Goal: Task Accomplishment & Management: Manage account settings

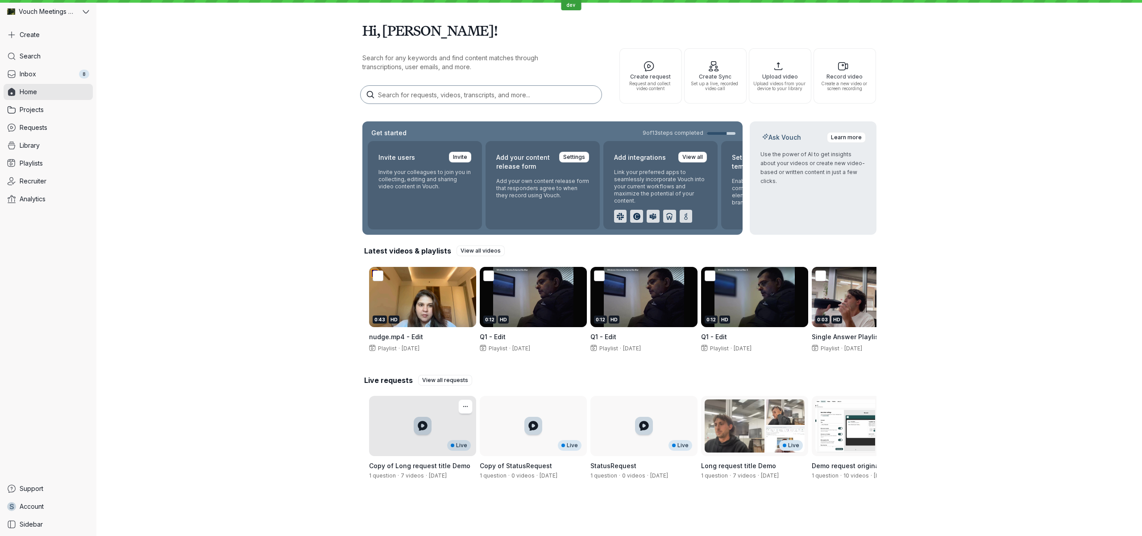
click at [409, 443] on div "Live" at bounding box center [422, 426] width 107 height 60
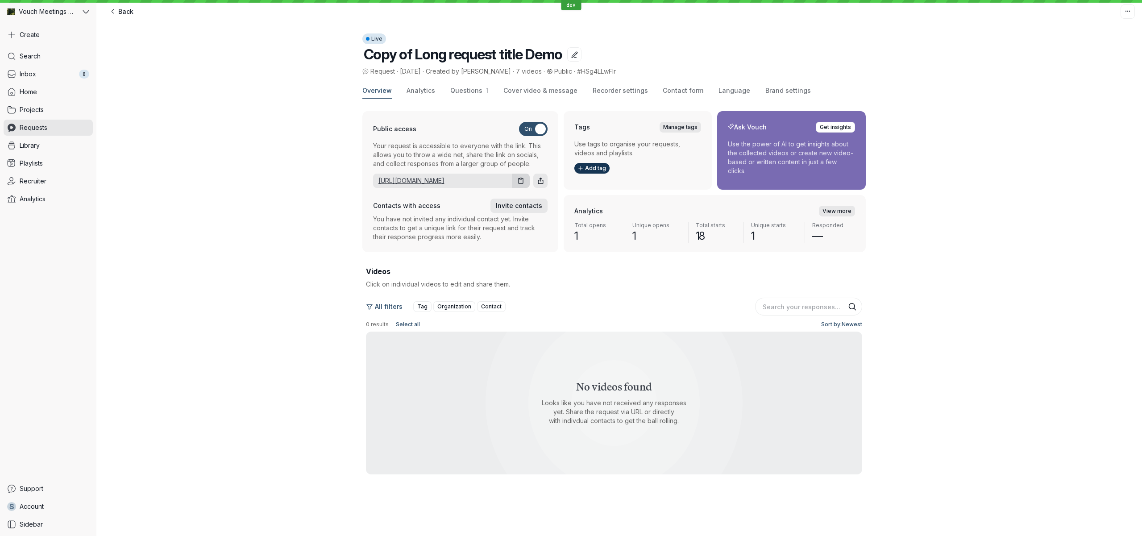
click at [434, 182] on link "[URL][DOMAIN_NAME]" at bounding box center [440, 180] width 135 height 9
click at [516, 93] on span "Cover video & message" at bounding box center [540, 90] width 74 height 9
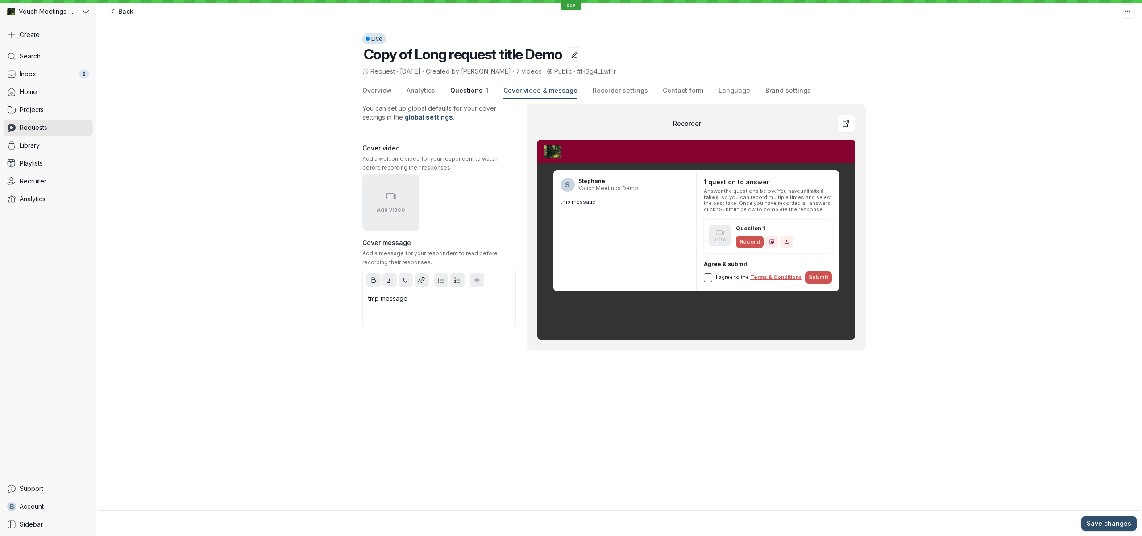
click at [466, 88] on span "Questions" at bounding box center [466, 91] width 32 height 8
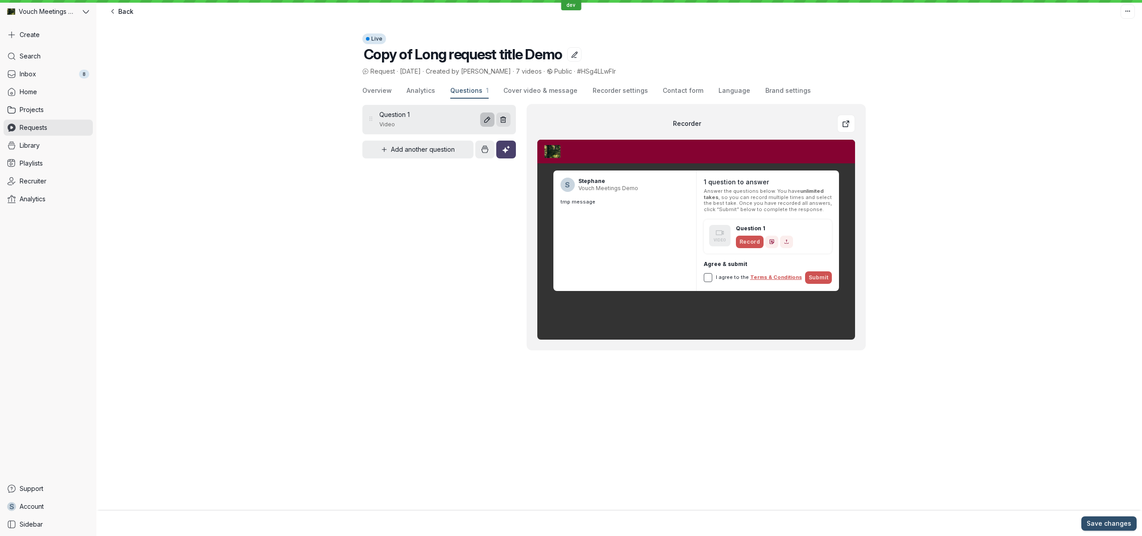
click at [483, 125] on button "Edit question" at bounding box center [487, 119] width 14 height 14
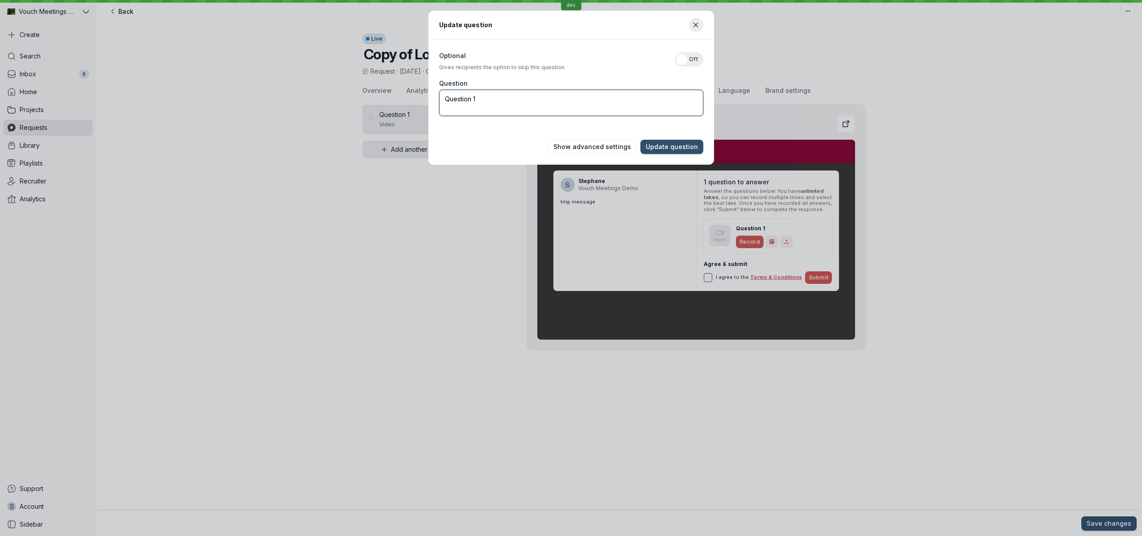
click at [535, 100] on textarea "Question 1" at bounding box center [571, 103] width 264 height 26
type textarea "Question with prefilled note"
click at [630, 140] on button "Show advanced settings" at bounding box center [592, 147] width 89 height 14
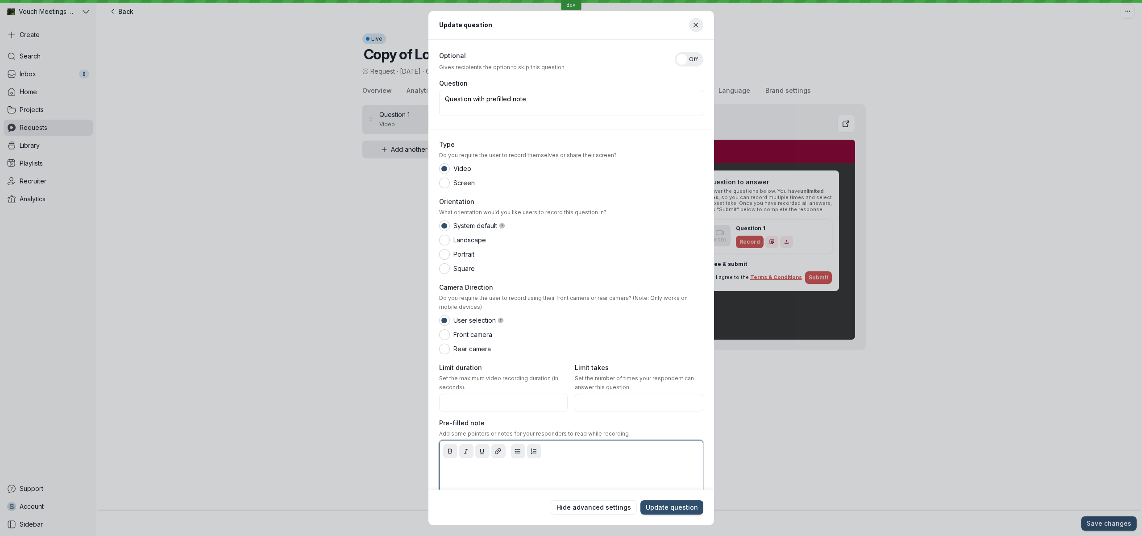
click at [479, 477] on div at bounding box center [571, 480] width 260 height 36
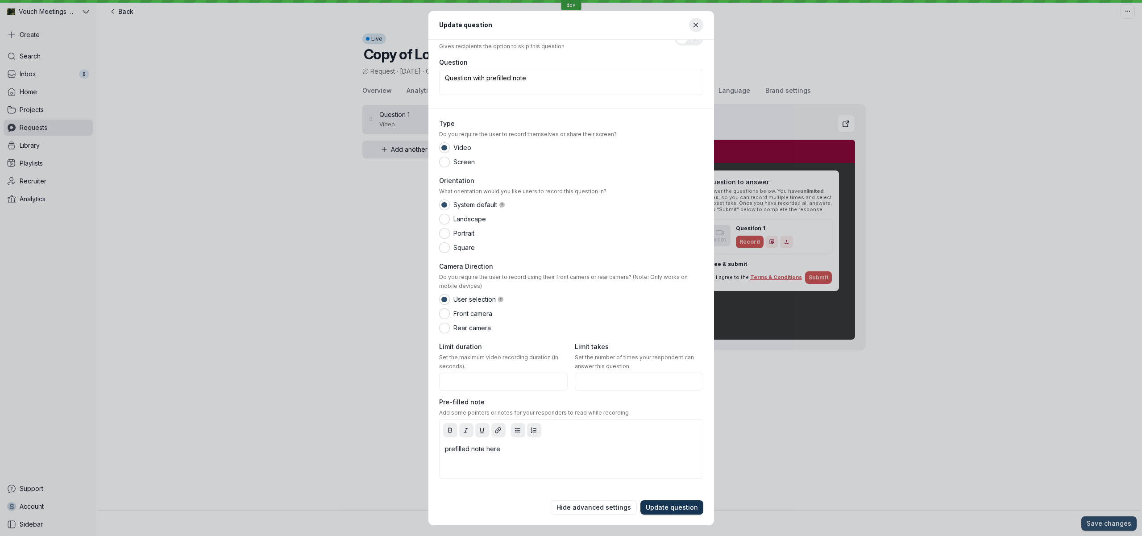
click at [670, 508] on span "Update question" at bounding box center [672, 507] width 52 height 9
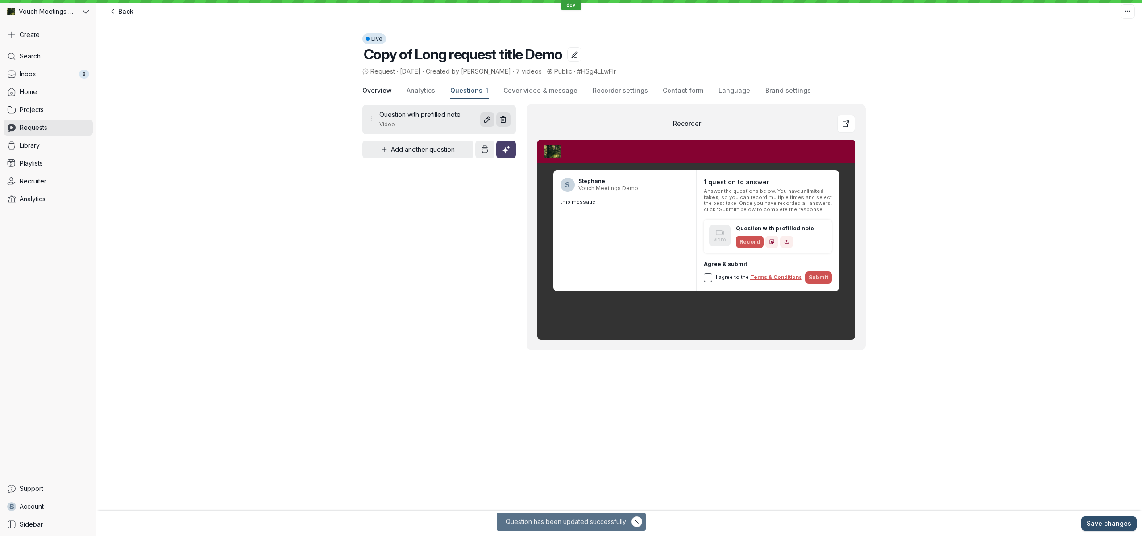
click at [378, 88] on span "Overview" at bounding box center [376, 90] width 29 height 9
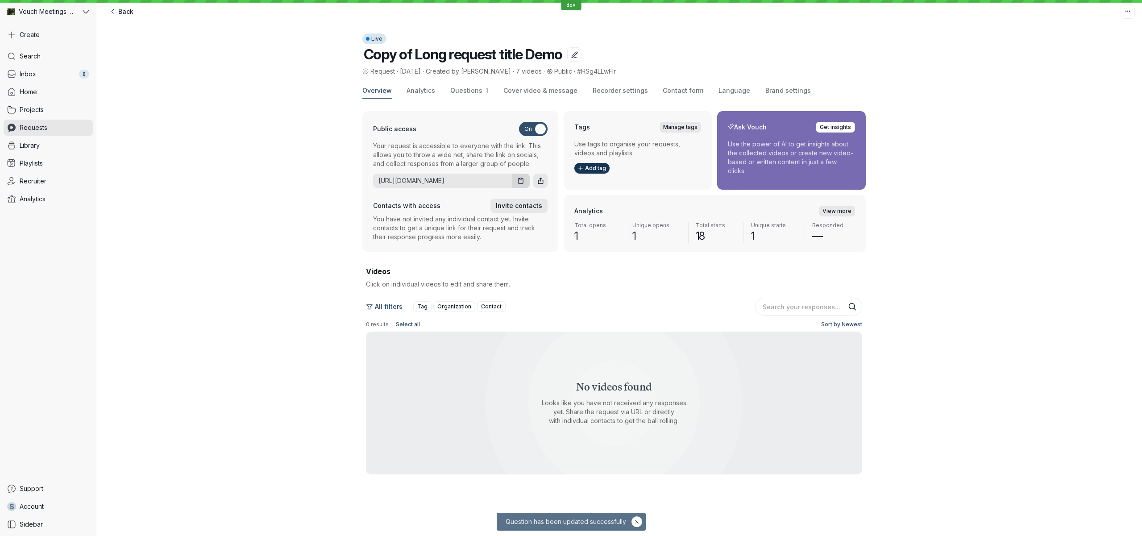
click at [405, 91] on div "Overview Analytics Questions 1 Cover video & message Recorder settings Contact …" at bounding box center [613, 90] width 503 height 15
click at [452, 92] on span "Questions" at bounding box center [466, 91] width 32 height 8
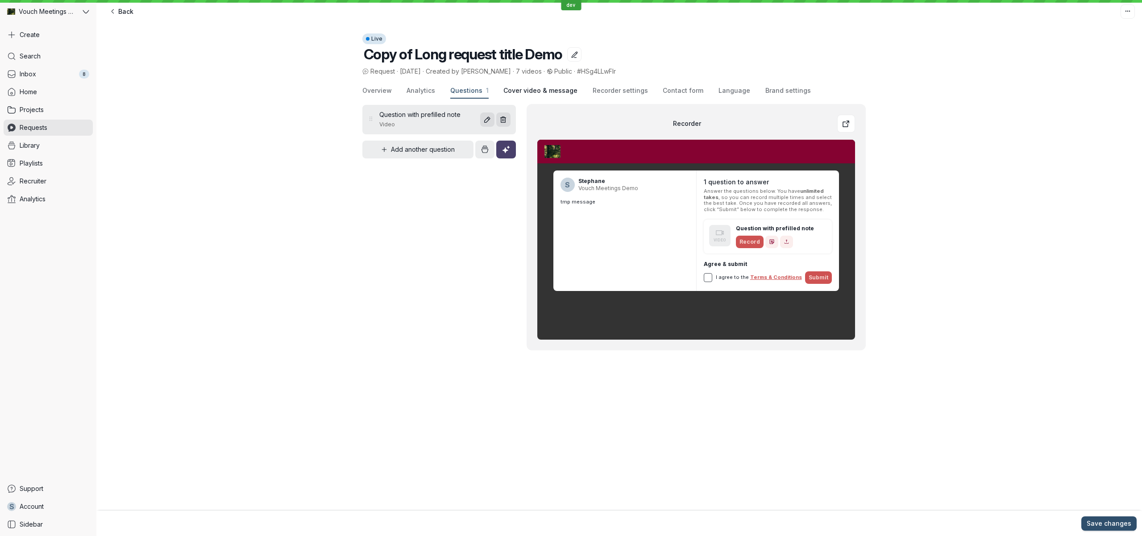
click at [509, 92] on span "Cover video & message" at bounding box center [540, 90] width 74 height 9
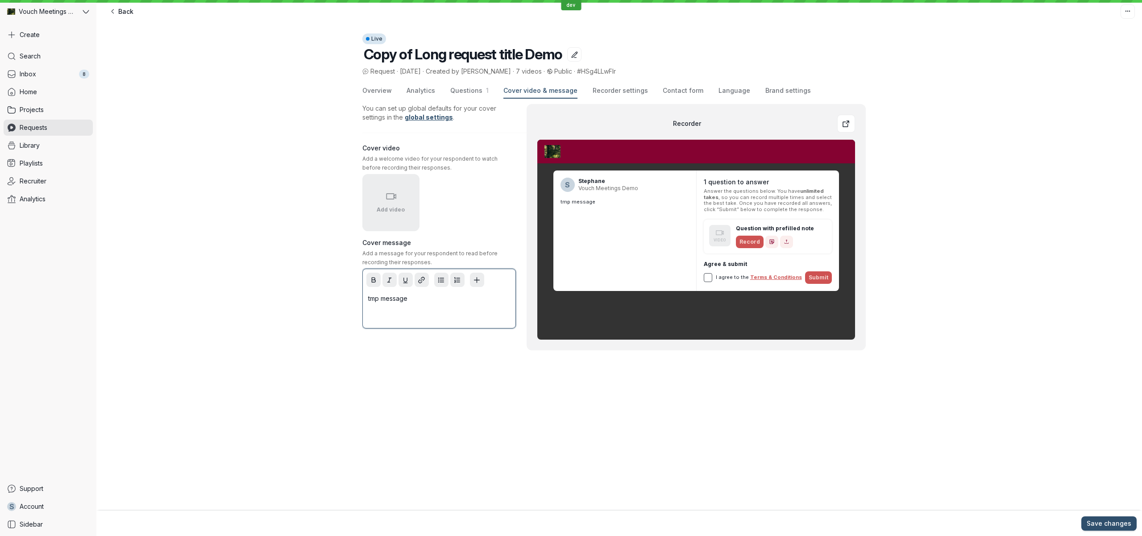
click at [412, 294] on p "tmp message" at bounding box center [439, 298] width 142 height 9
click at [1105, 527] on span "Save changes" at bounding box center [1109, 523] width 45 height 9
click at [65, 16] on span "Vouch Meetings Demo" at bounding box center [47, 11] width 57 height 9
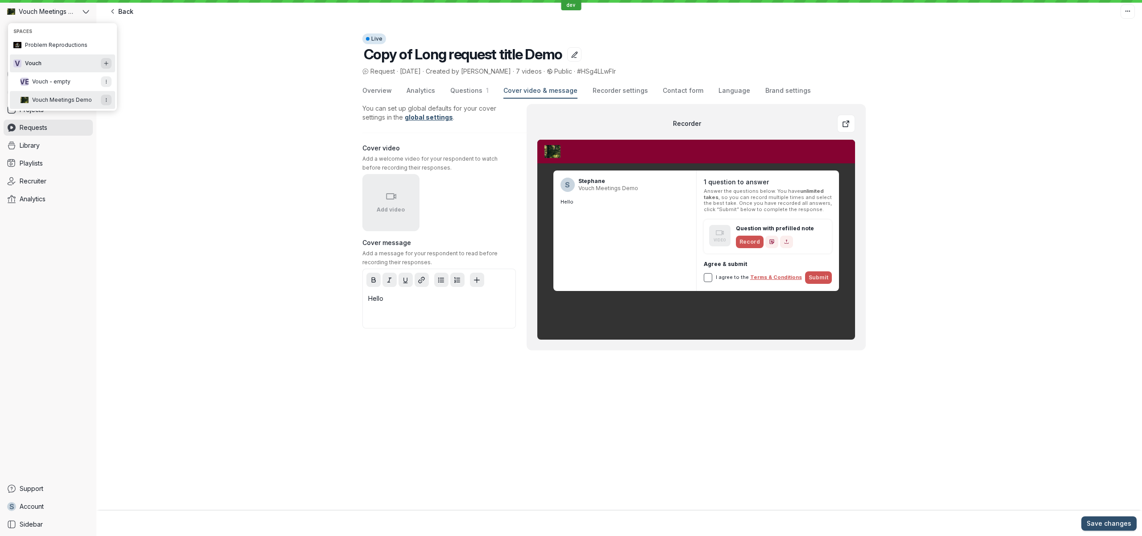
click at [66, 66] on button "V Vouch" at bounding box center [62, 63] width 105 height 18
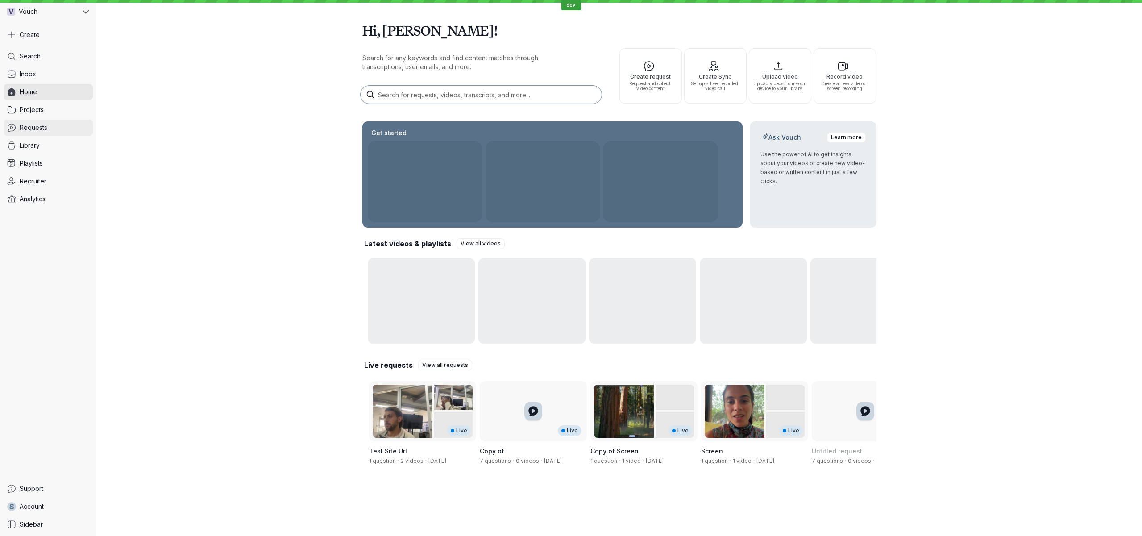
click at [38, 130] on span "Requests" at bounding box center [34, 127] width 28 height 9
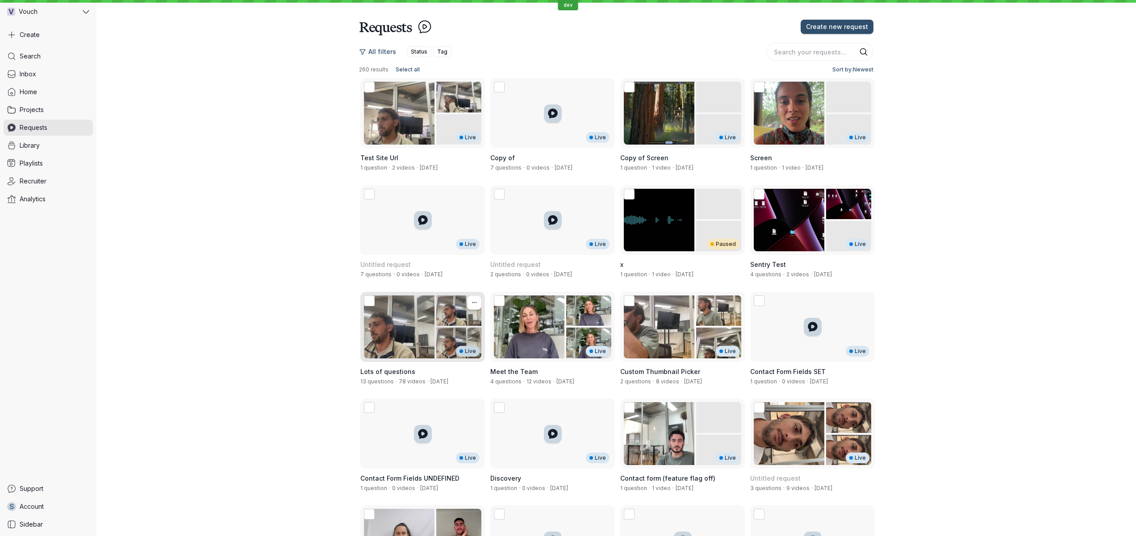
click at [393, 352] on div "Live" at bounding box center [422, 327] width 125 height 70
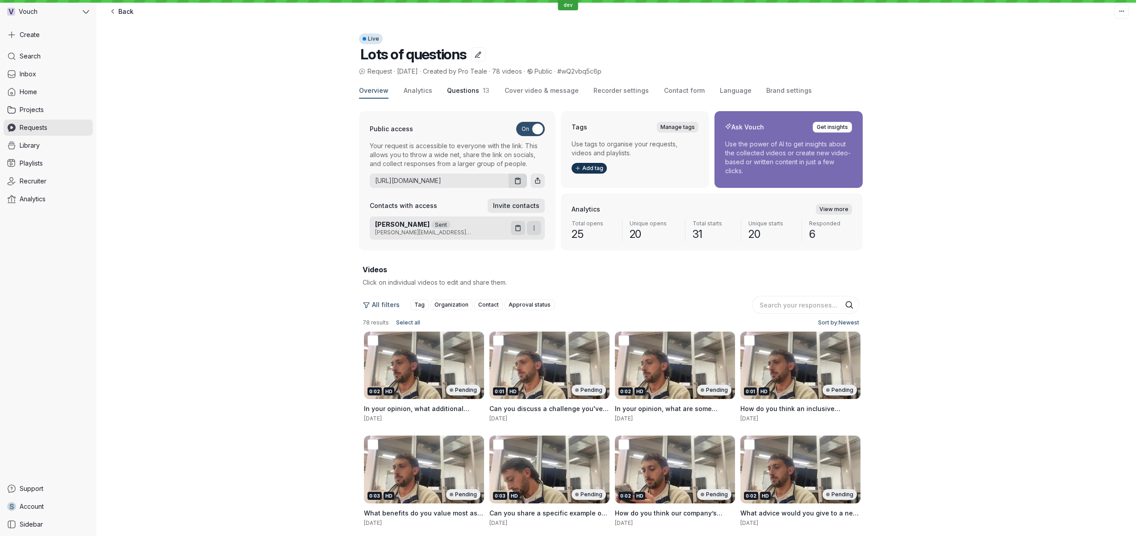
click at [460, 96] on button "Questions 13" at bounding box center [468, 90] width 42 height 15
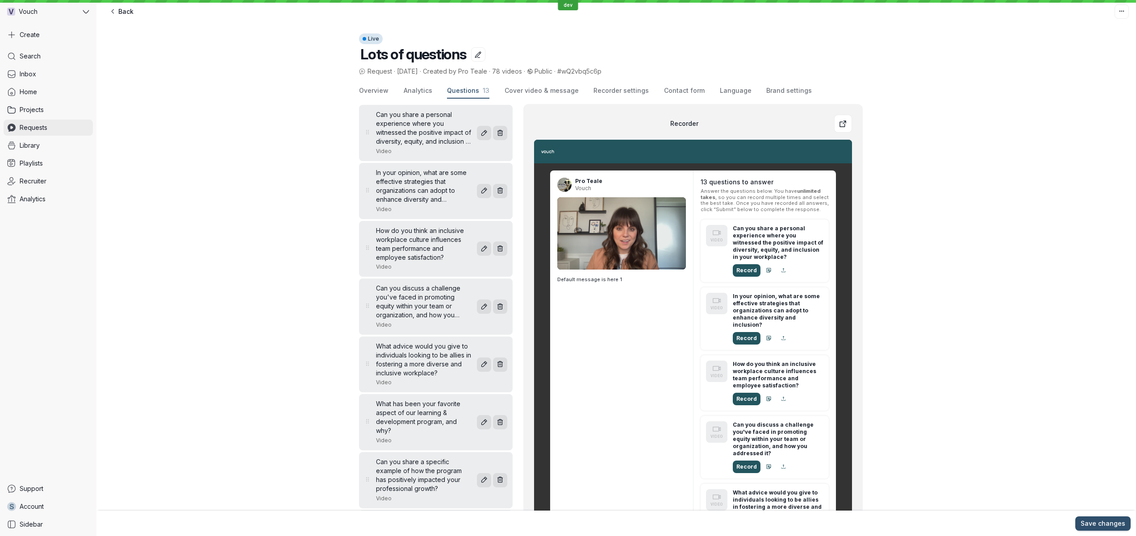
click at [75, 125] on link "Requests" at bounding box center [48, 128] width 89 height 16
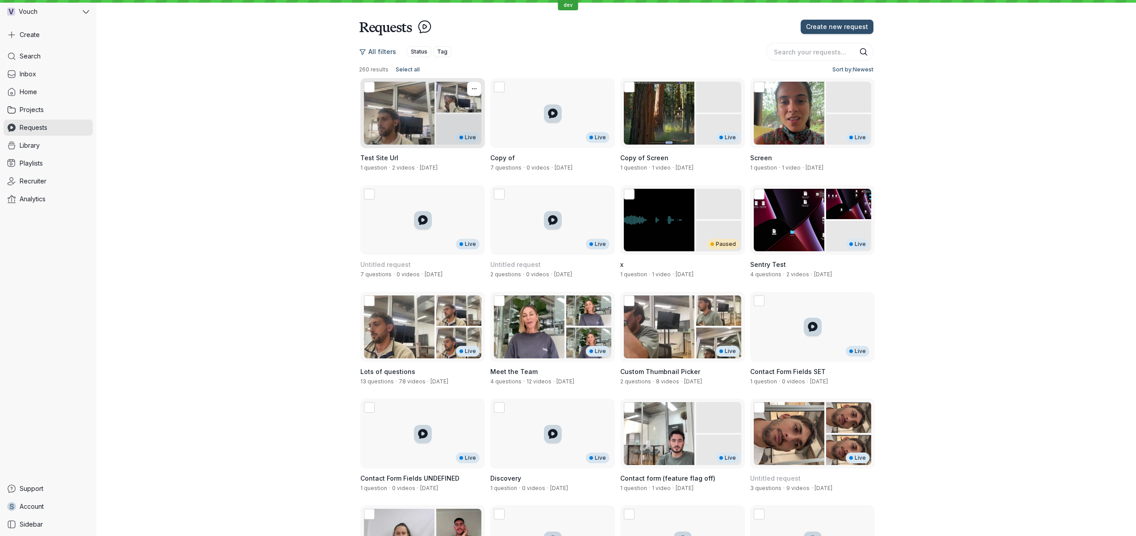
click at [422, 108] on div "Live" at bounding box center [422, 113] width 125 height 70
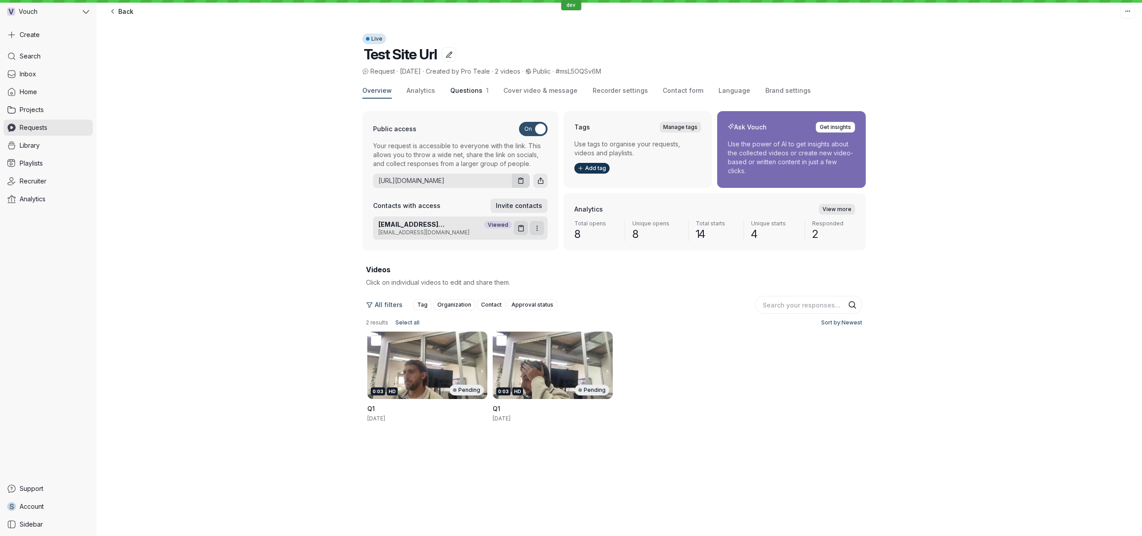
click at [464, 93] on span "Questions" at bounding box center [466, 91] width 32 height 8
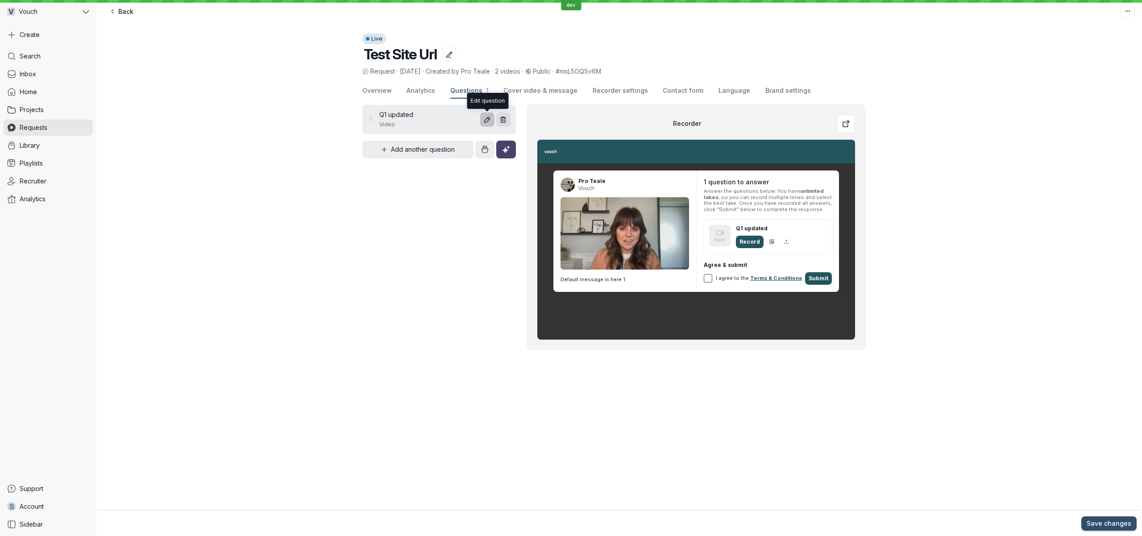
click at [485, 118] on icon "button" at bounding box center [487, 120] width 8 height 8
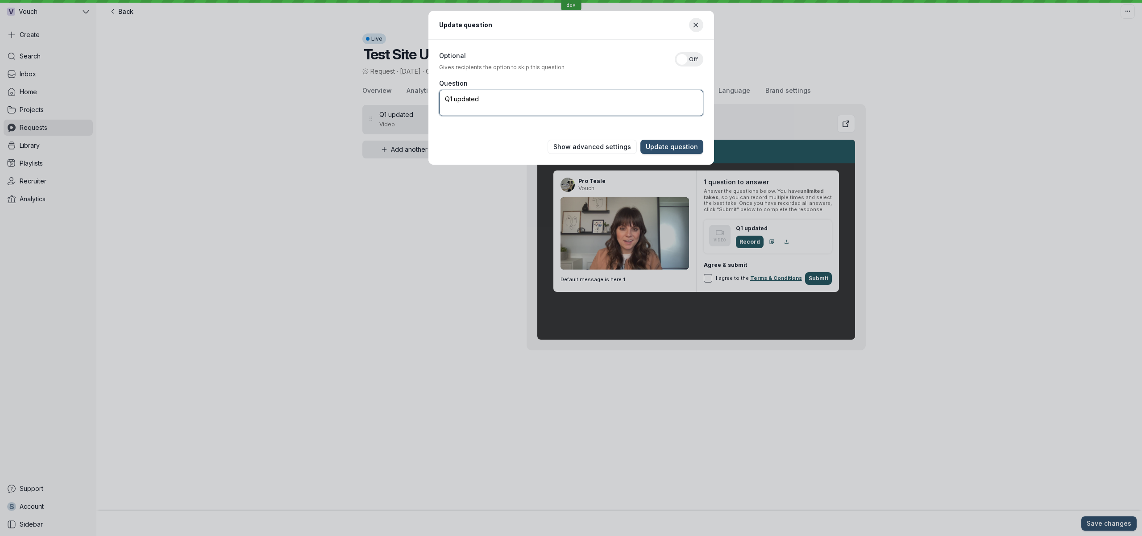
click at [484, 103] on textarea "Q1 updated" at bounding box center [571, 103] width 264 height 26
type textarea "Question with prefilled notes"
click at [624, 146] on span "Show advanced settings" at bounding box center [592, 146] width 78 height 9
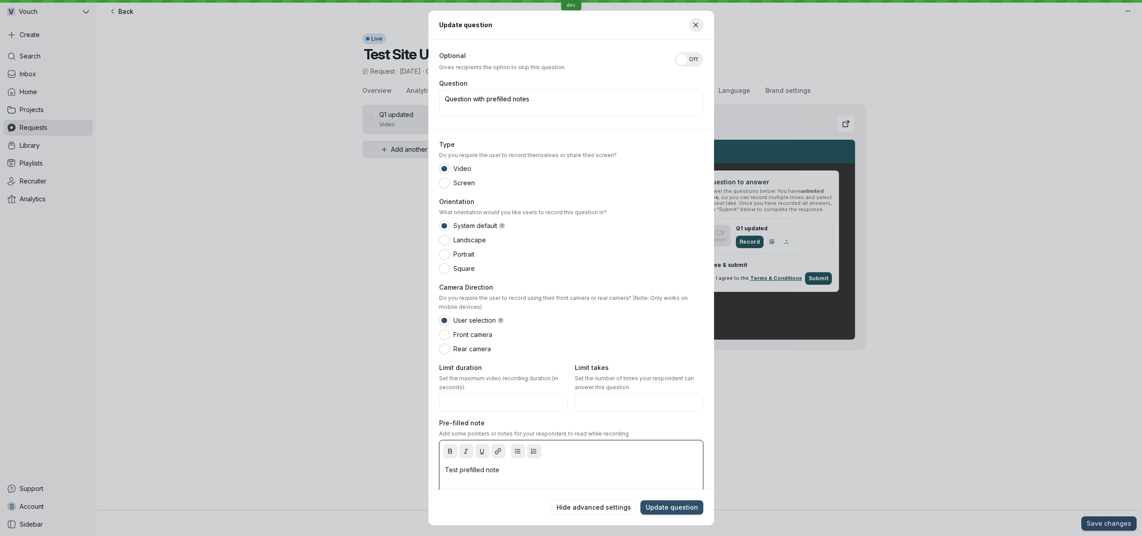
click at [489, 479] on div "Test prefilled note" at bounding box center [571, 480] width 260 height 36
click at [646, 506] on span "Update question" at bounding box center [672, 507] width 52 height 9
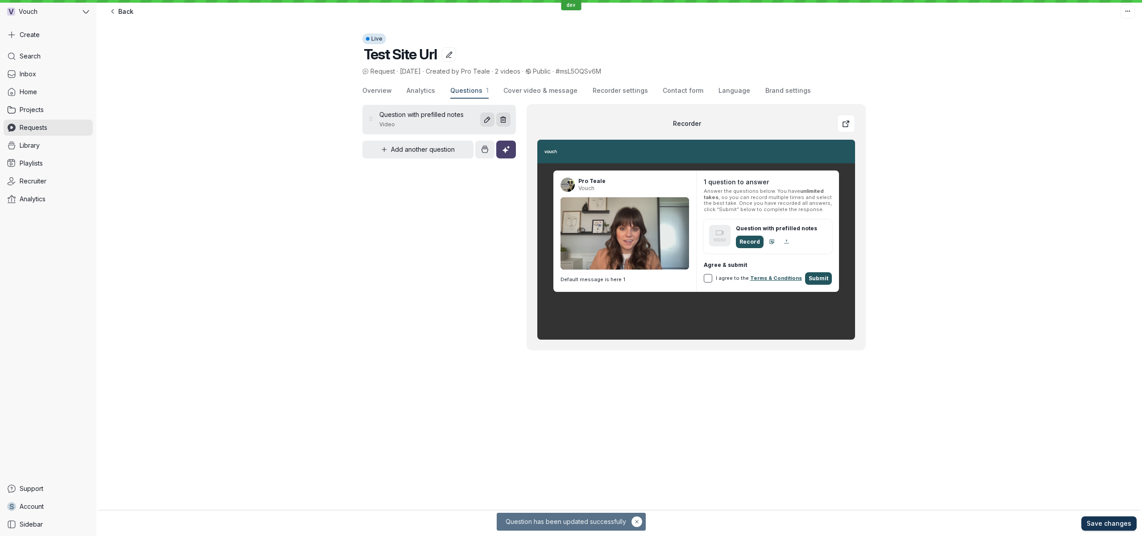
click at [1102, 520] on span "Save changes" at bounding box center [1109, 523] width 45 height 9
click at [376, 96] on button "Overview" at bounding box center [376, 90] width 29 height 15
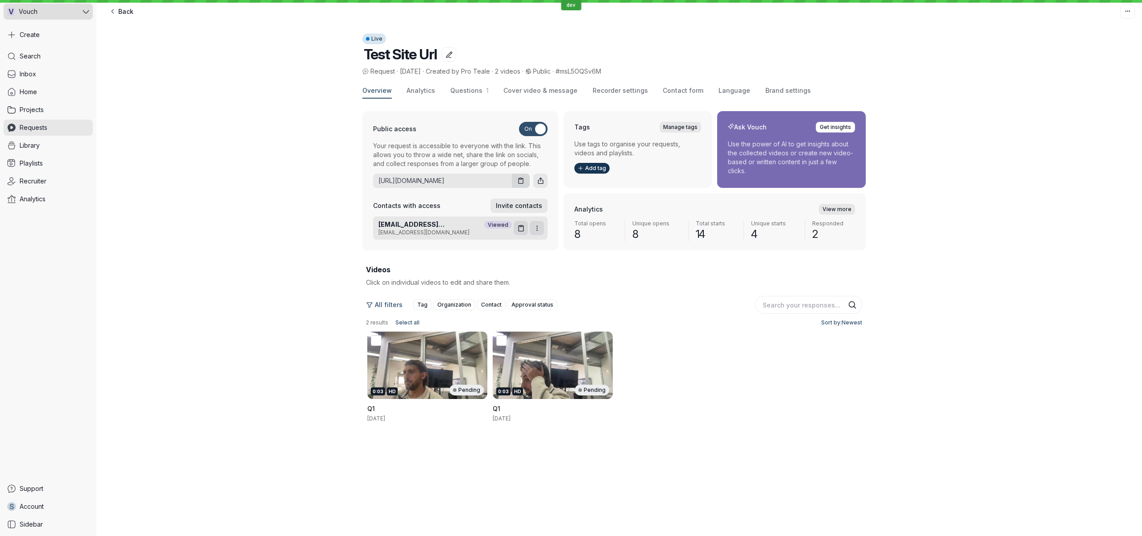
click at [47, 14] on div "V Vouch" at bounding box center [42, 12] width 77 height 16
click at [49, 96] on span "Vouch Meetings Demo" at bounding box center [62, 99] width 60 height 7
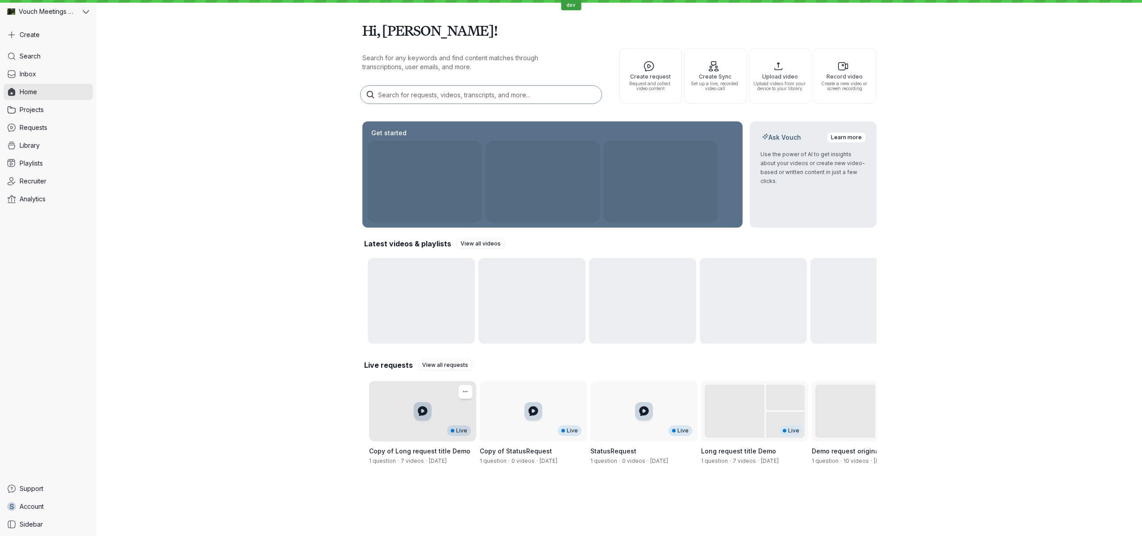
click at [395, 407] on div "Live" at bounding box center [422, 411] width 107 height 60
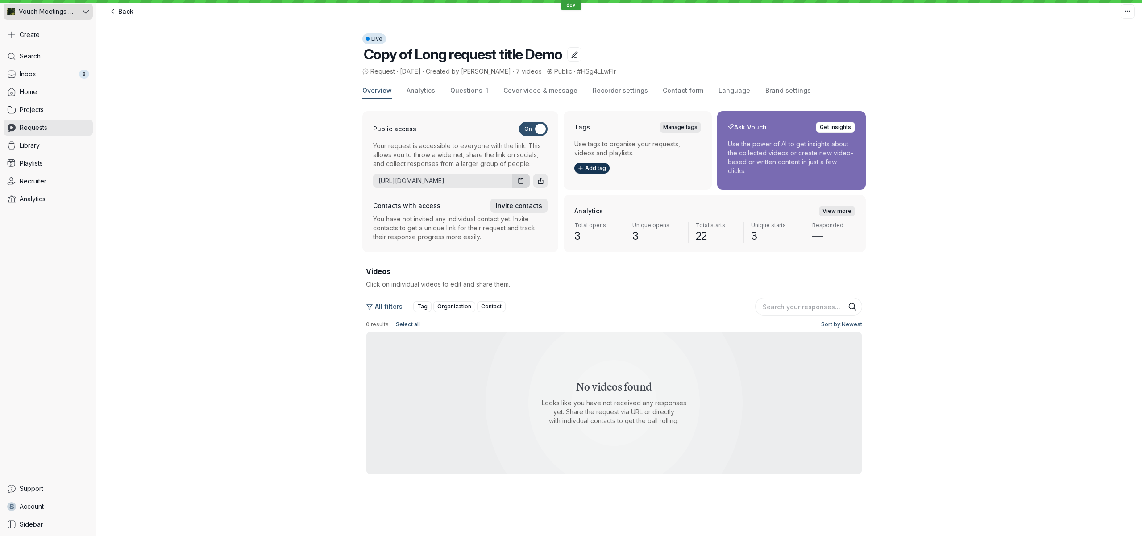
click at [58, 8] on span "Vouch Meetings Demo" at bounding box center [47, 11] width 57 height 9
click at [51, 58] on button "V Vouch" at bounding box center [62, 63] width 105 height 18
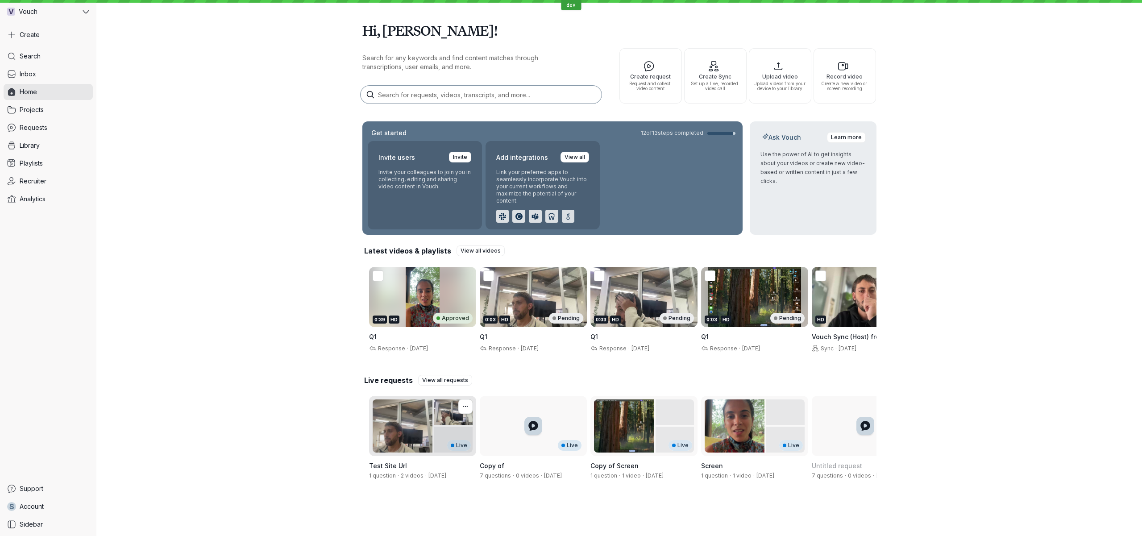
click at [387, 410] on div "Live" at bounding box center [422, 426] width 107 height 60
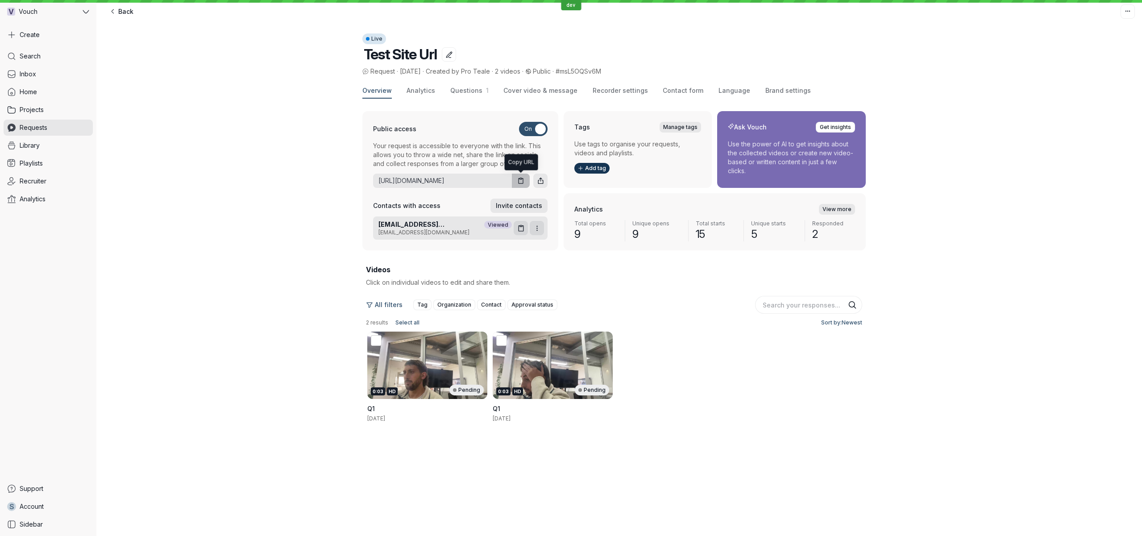
click at [520, 182] on icon "button" at bounding box center [521, 181] width 8 height 8
click at [87, 8] on icon at bounding box center [86, 11] width 7 height 7
click at [82, 39] on button "Problem Reproductions" at bounding box center [62, 45] width 105 height 18
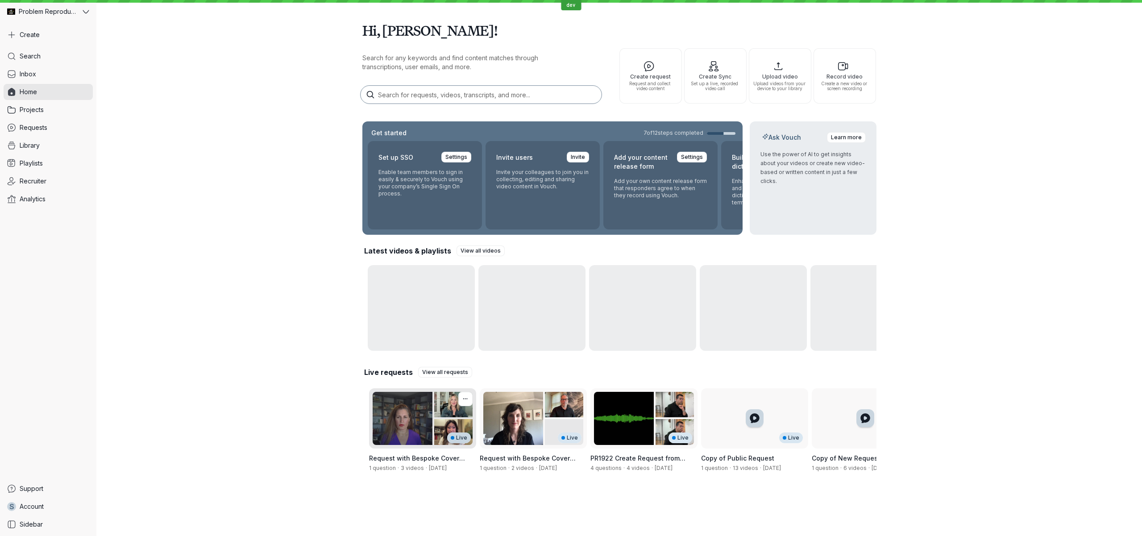
click at [408, 422] on div "Live" at bounding box center [422, 418] width 107 height 60
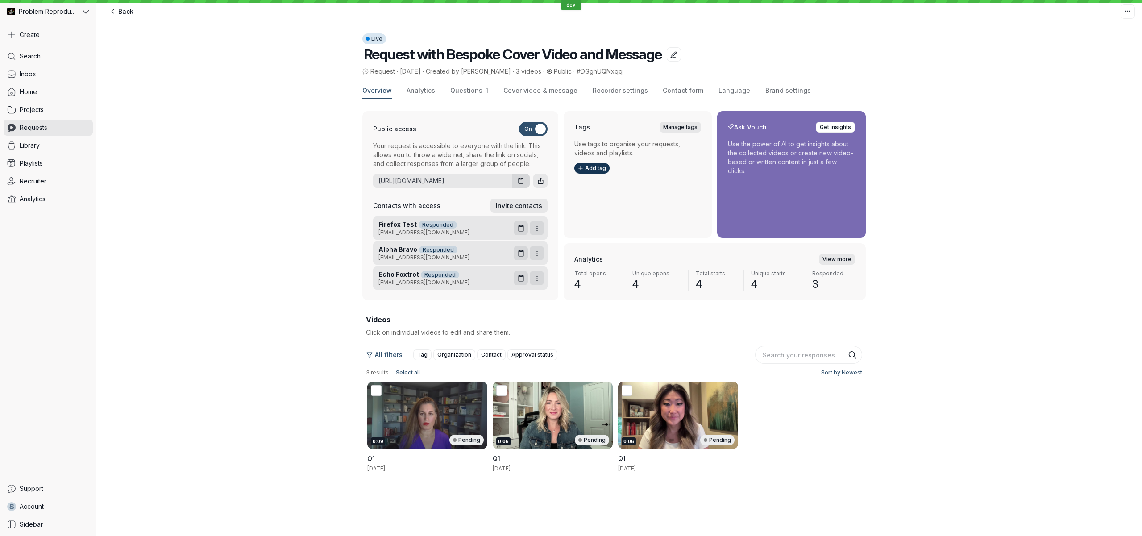
click at [265, 217] on div "Overview Analytics Questions 1 Cover video & message Recorder settings Contact …" at bounding box center [619, 297] width 1046 height 442
click at [454, 95] on span "Questions 1" at bounding box center [469, 90] width 38 height 9
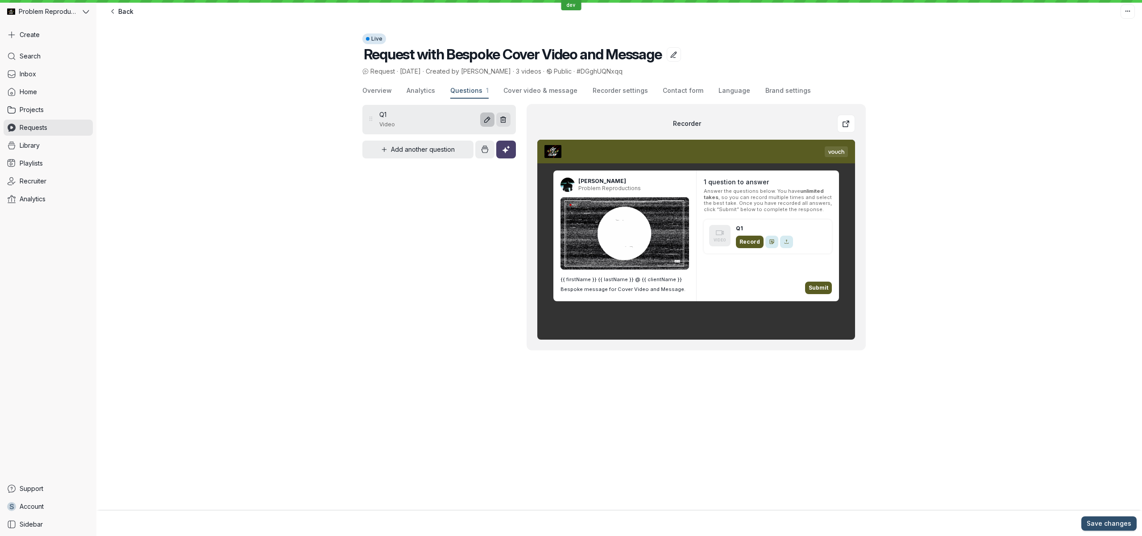
click at [485, 121] on icon "Edit question" at bounding box center [487, 120] width 8 height 8
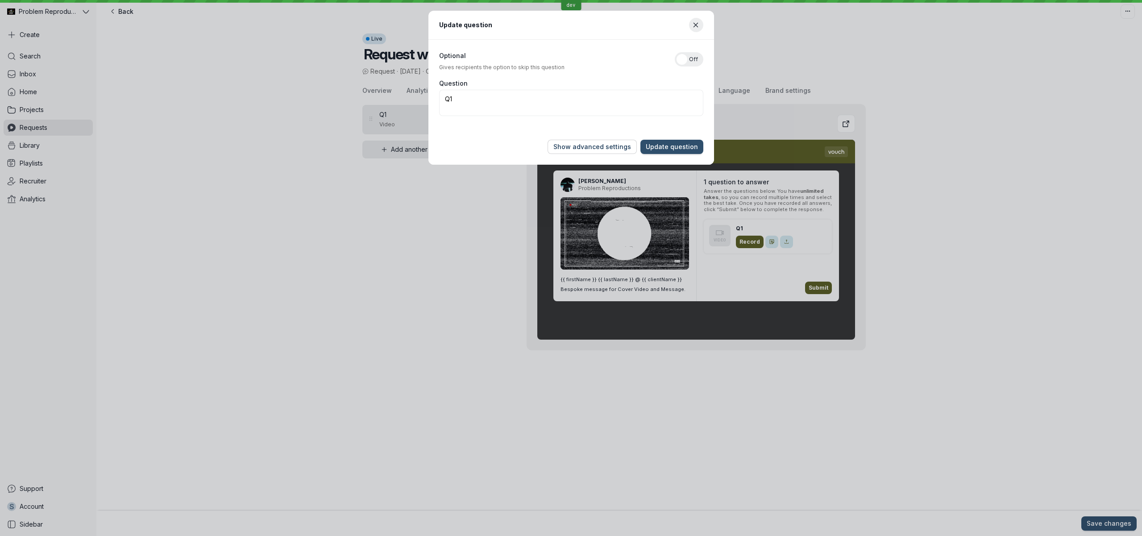
click at [616, 149] on span "Show advanced settings" at bounding box center [592, 146] width 78 height 9
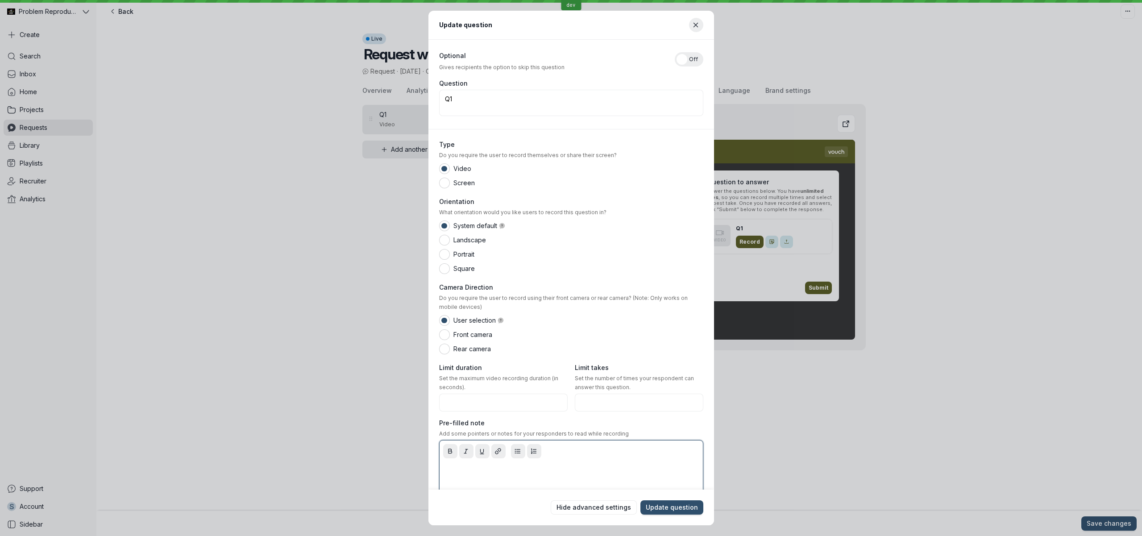
click at [541, 462] on div at bounding box center [571, 480] width 260 height 36
click at [670, 512] on span "Update question" at bounding box center [672, 507] width 52 height 9
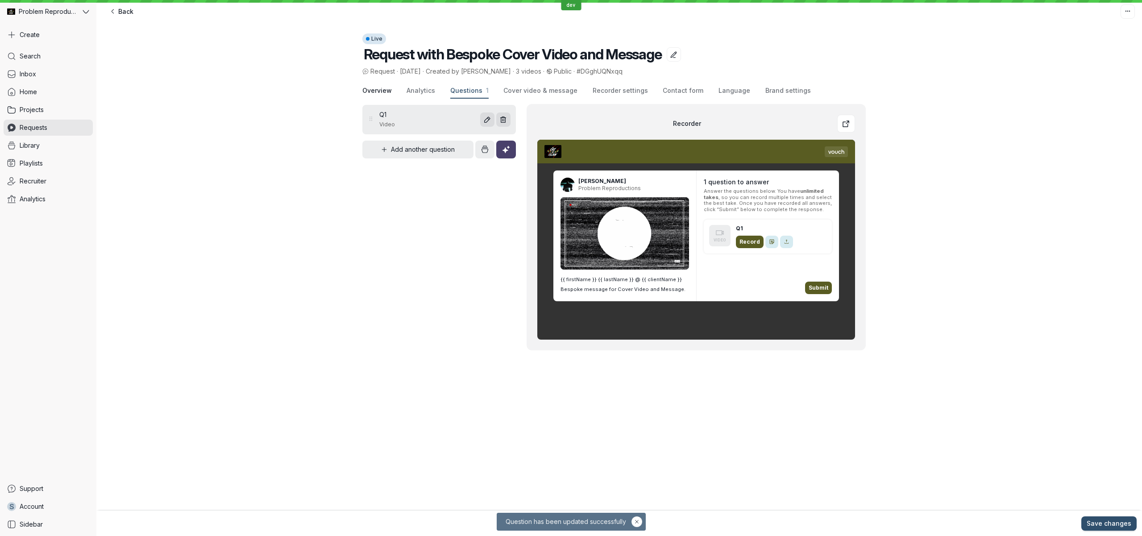
click at [367, 92] on span "Overview" at bounding box center [376, 90] width 29 height 9
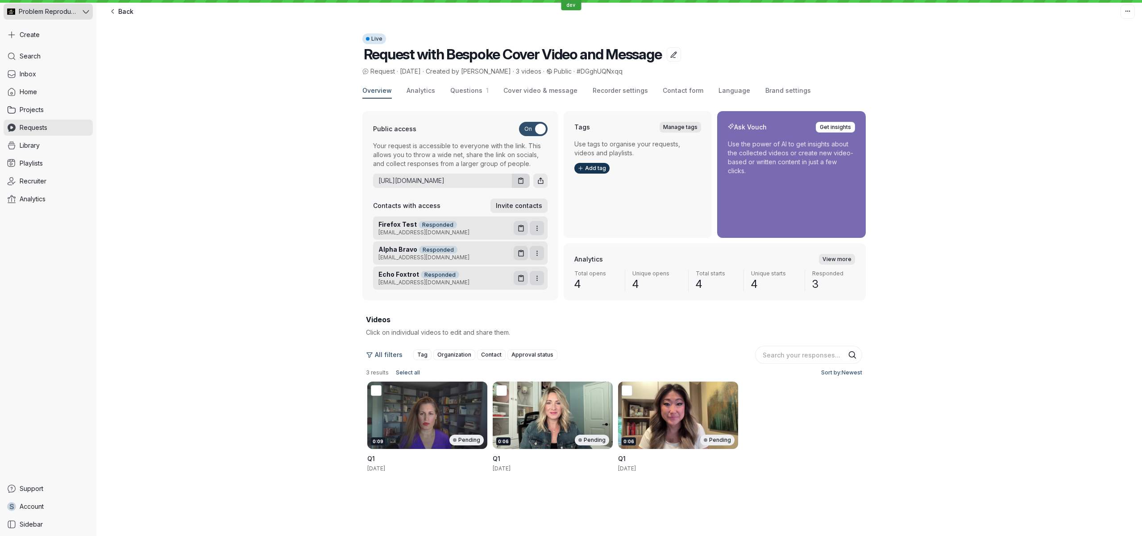
click at [68, 13] on span "Problem Reproductions" at bounding box center [47, 11] width 57 height 9
click at [68, 77] on button "V e Vouch - empty" at bounding box center [60, 82] width 101 height 18
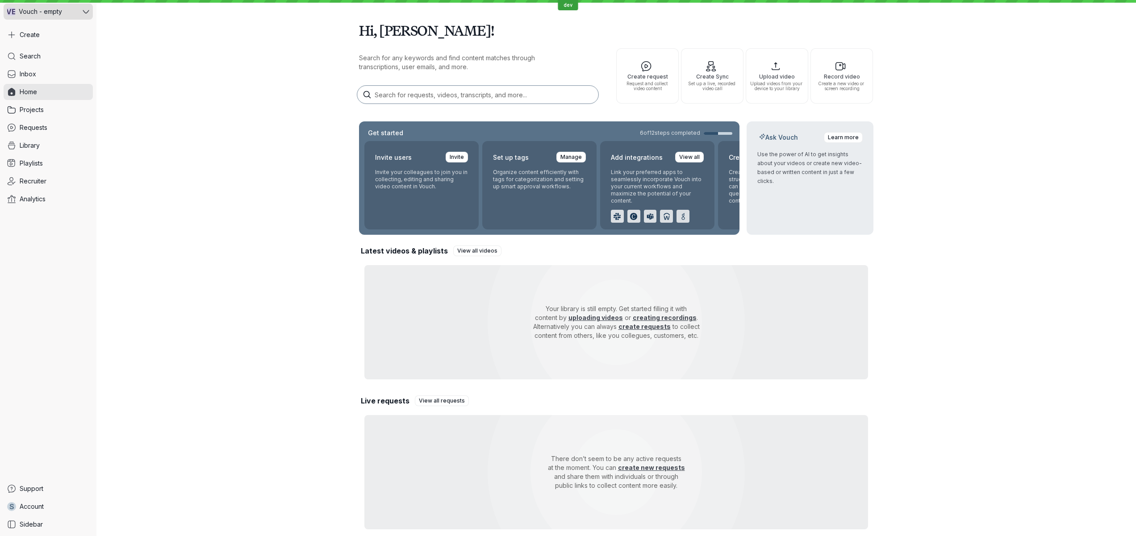
click at [52, 17] on div "V e Vouch - empty" at bounding box center [42, 12] width 77 height 16
click at [54, 63] on button "V Vouch" at bounding box center [62, 63] width 105 height 18
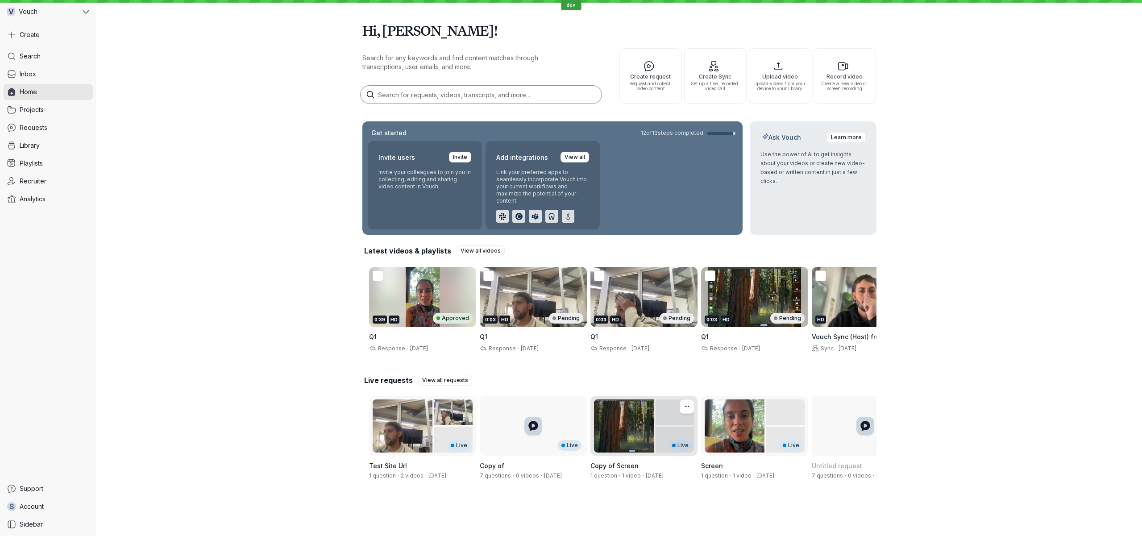
click at [602, 441] on div "Live" at bounding box center [644, 426] width 107 height 60
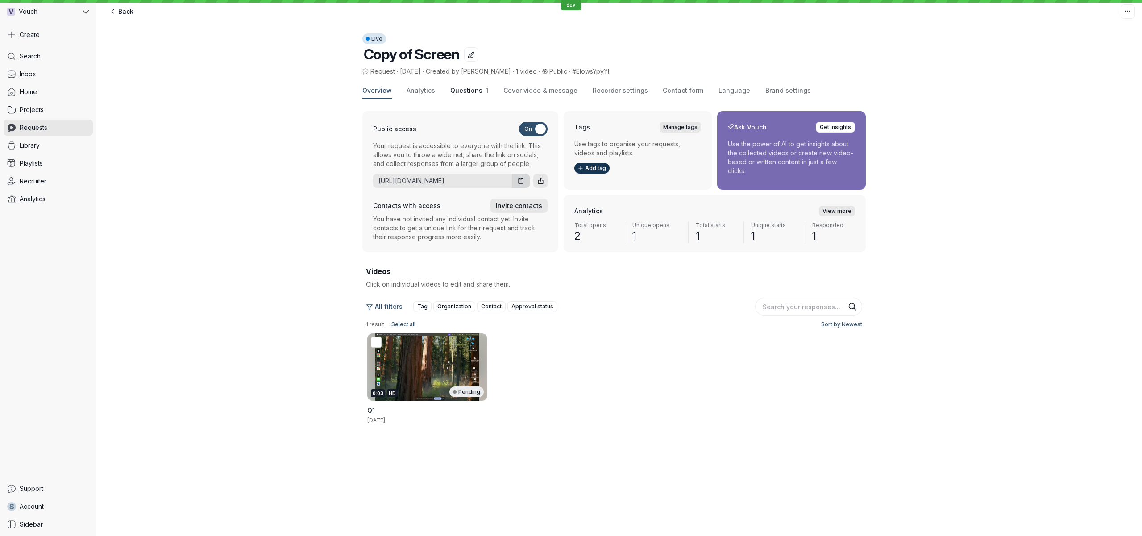
click at [468, 92] on span "Questions" at bounding box center [466, 91] width 32 height 8
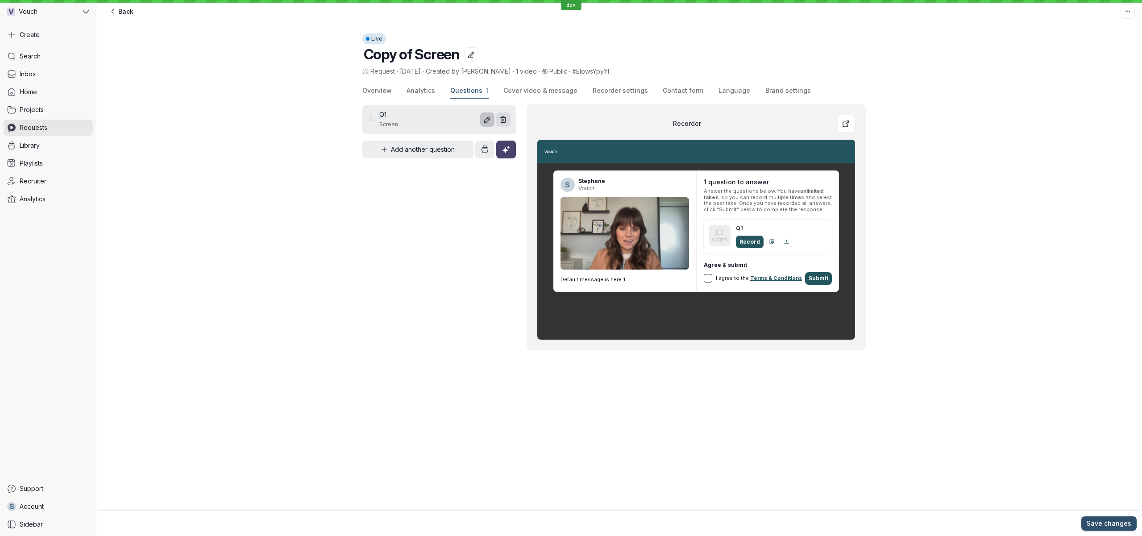
click at [488, 119] on icon "Edit question" at bounding box center [487, 119] width 5 height 5
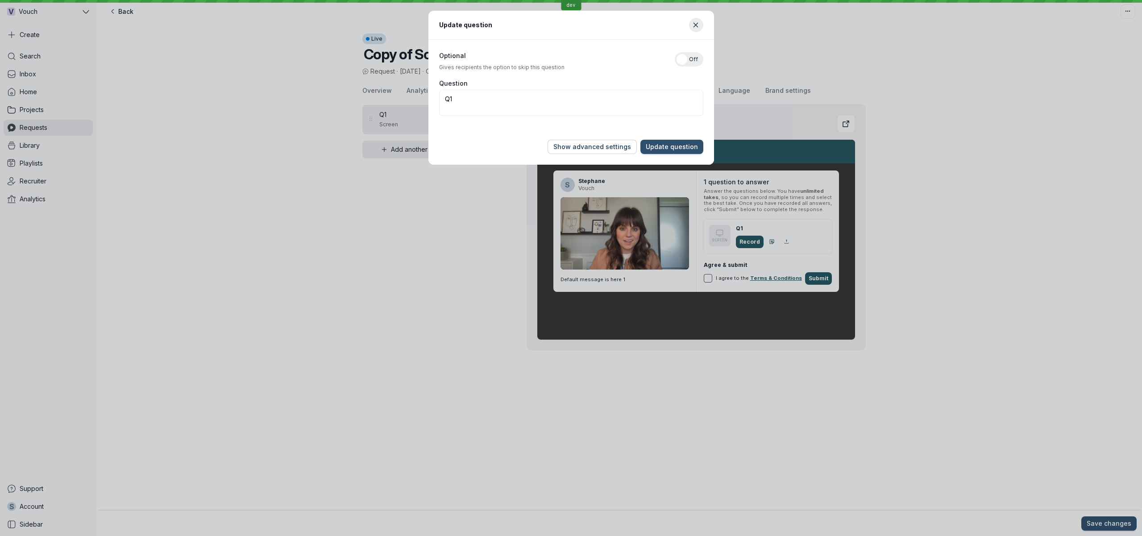
click at [595, 151] on span "Show advanced settings" at bounding box center [592, 146] width 78 height 9
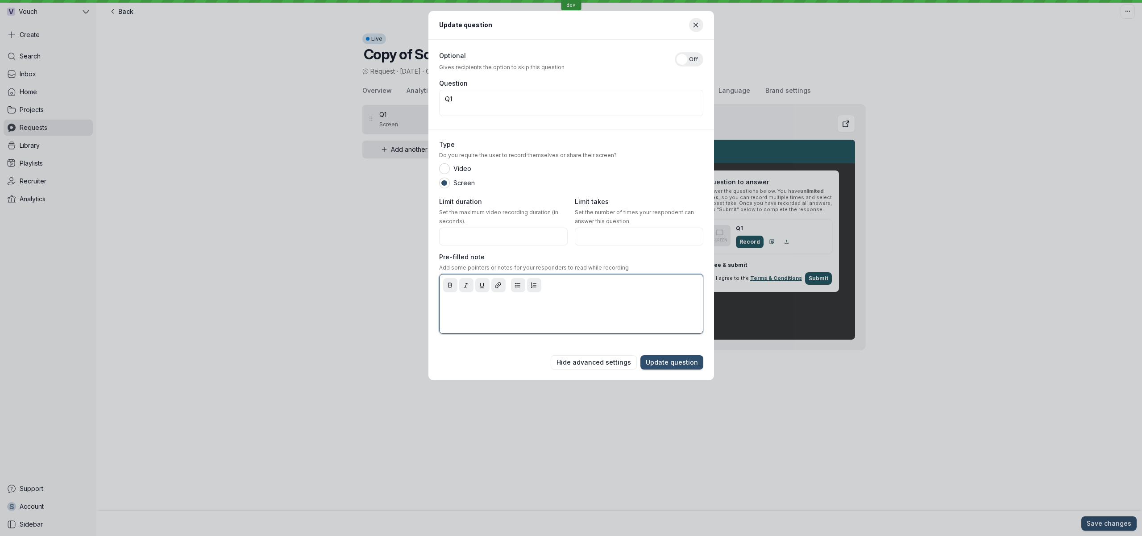
click at [487, 324] on div at bounding box center [571, 314] width 260 height 36
click at [685, 365] on span "Update question" at bounding box center [672, 362] width 52 height 9
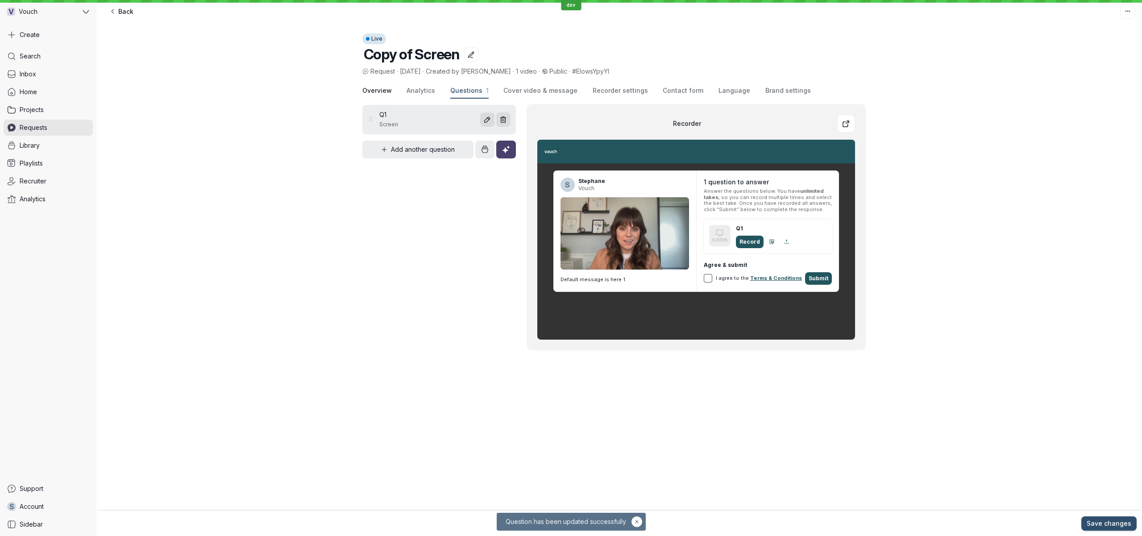
click at [383, 94] on span "Overview" at bounding box center [376, 90] width 29 height 9
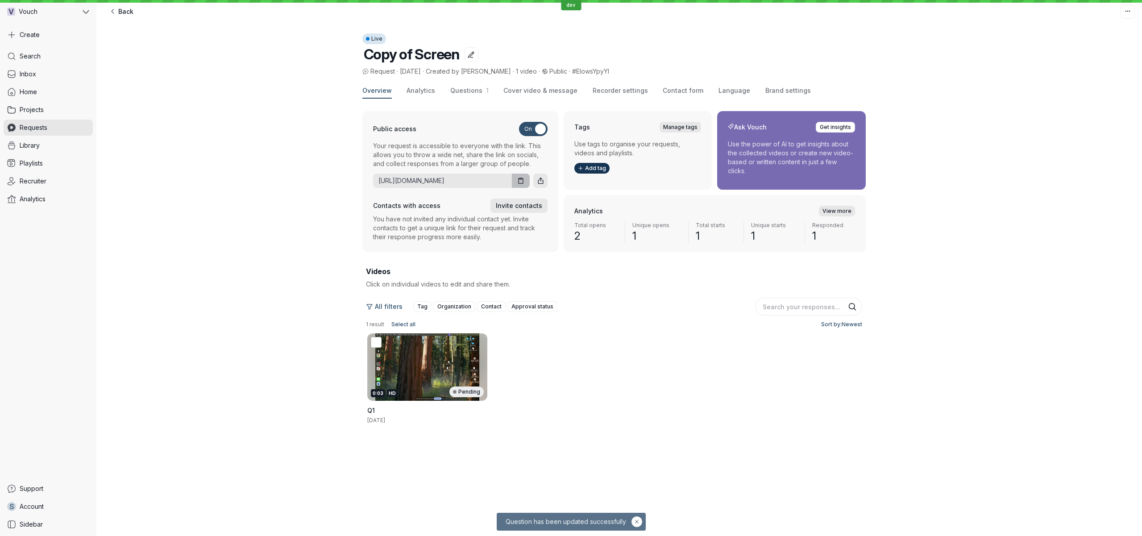
click at [521, 180] on icon "Copy URL" at bounding box center [521, 181] width 8 height 8
click at [998, 123] on div "Overview Analytics Questions 1 Cover video & message Recorder settings Contact …" at bounding box center [619, 273] width 1046 height 394
